Goal: Task Accomplishment & Management: Manage account settings

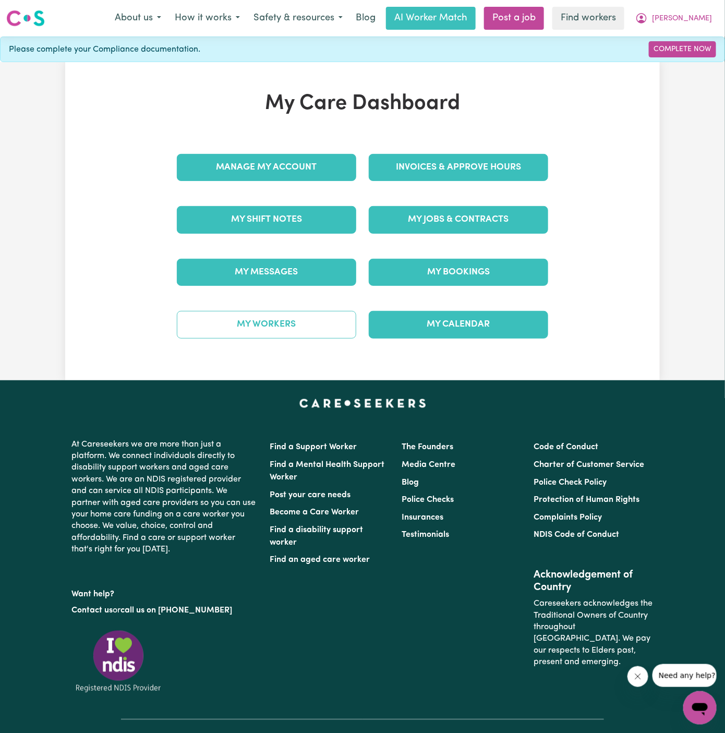
click at [313, 332] on link "My Workers" at bounding box center [266, 324] width 179 height 27
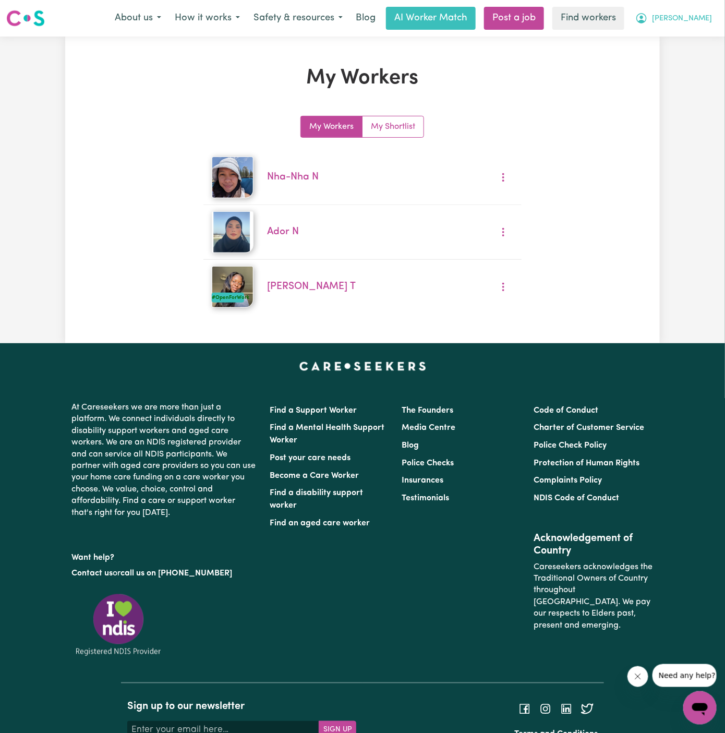
click at [704, 19] on span "[PERSON_NAME]" at bounding box center [682, 18] width 60 height 11
click at [704, 56] on link "Logout" at bounding box center [677, 60] width 82 height 20
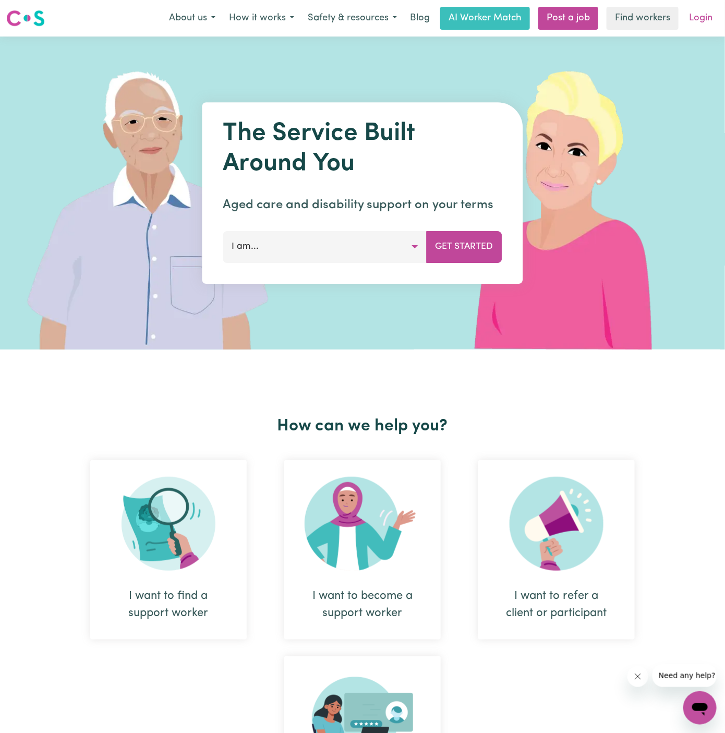
click at [712, 21] on link "Login" at bounding box center [701, 18] width 36 height 23
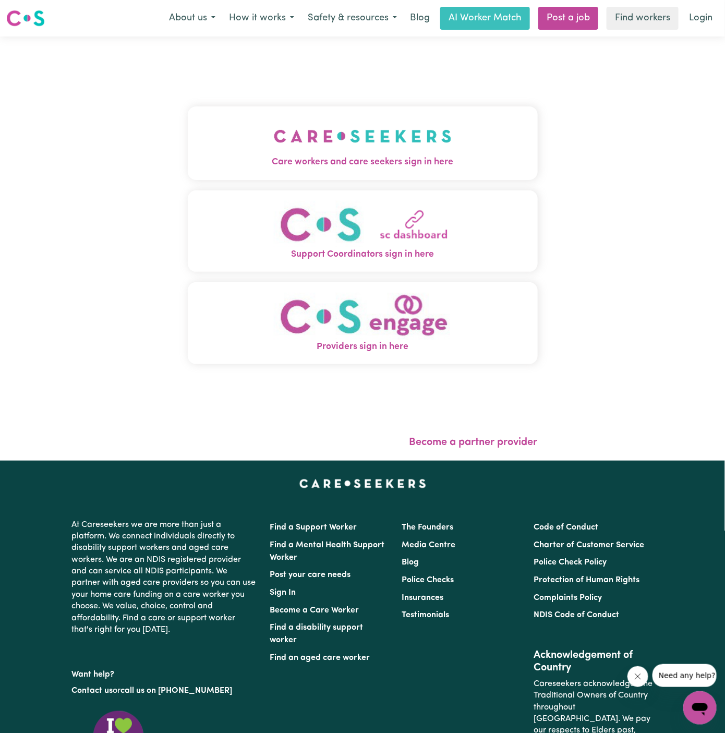
click at [389, 138] on img "Care workers and care seekers sign in here" at bounding box center [363, 136] width 178 height 39
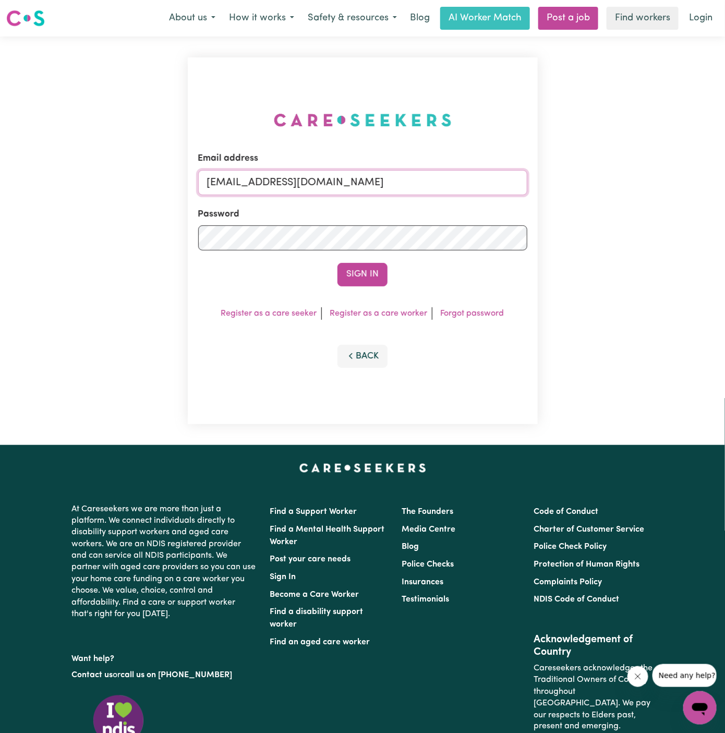
drag, startPoint x: 260, startPoint y: 184, endPoint x: 745, endPoint y: 183, distance: 485.0
click at [724, 183] on html "Menu About us How it works Safety & resources Blog AI Worker Match Post a job F…" at bounding box center [362, 446] width 725 height 893
type input "[EMAIL_ADDRESS][DOMAIN_NAME]"
click at [362, 276] on button "Sign In" at bounding box center [362, 274] width 50 height 23
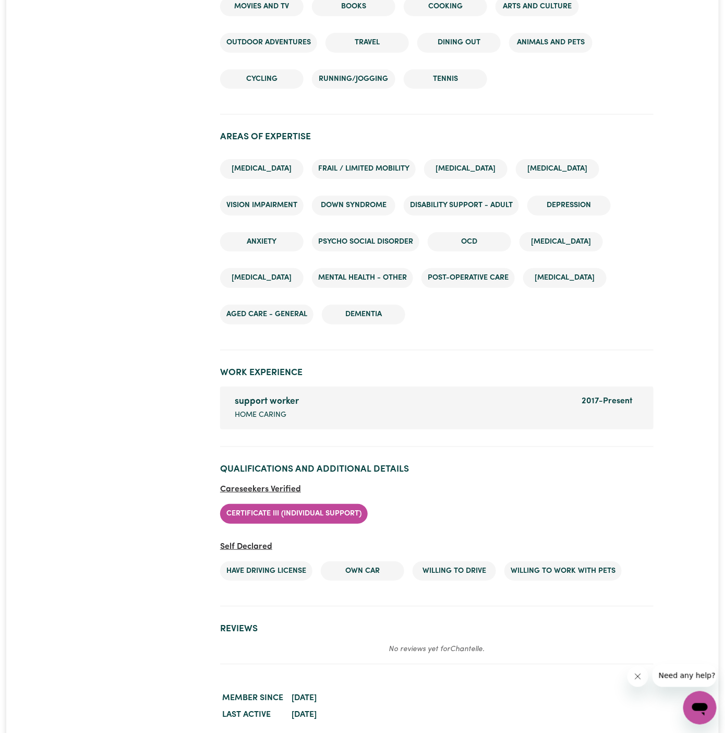
scroll to position [1396, 0]
